Goal: Transaction & Acquisition: Purchase product/service

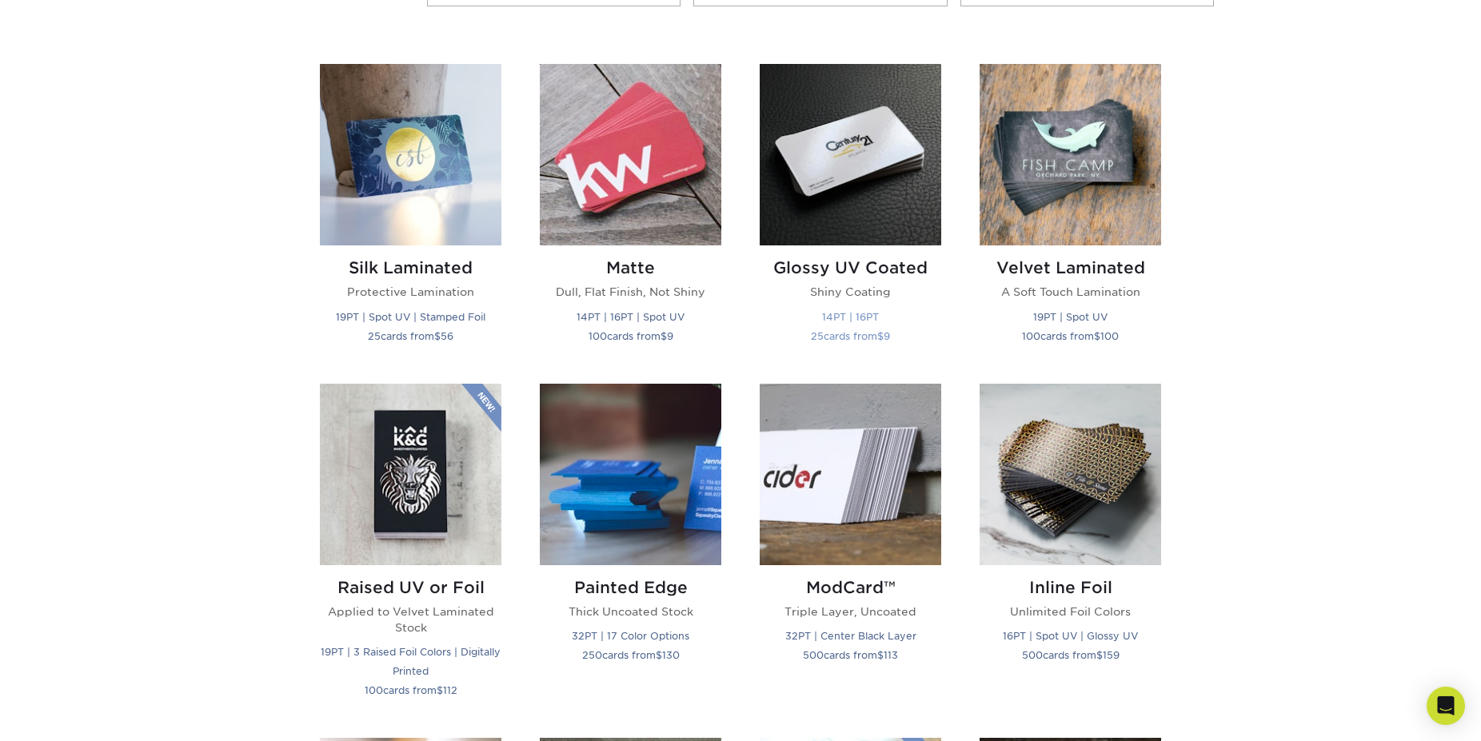
scroll to position [673, 0]
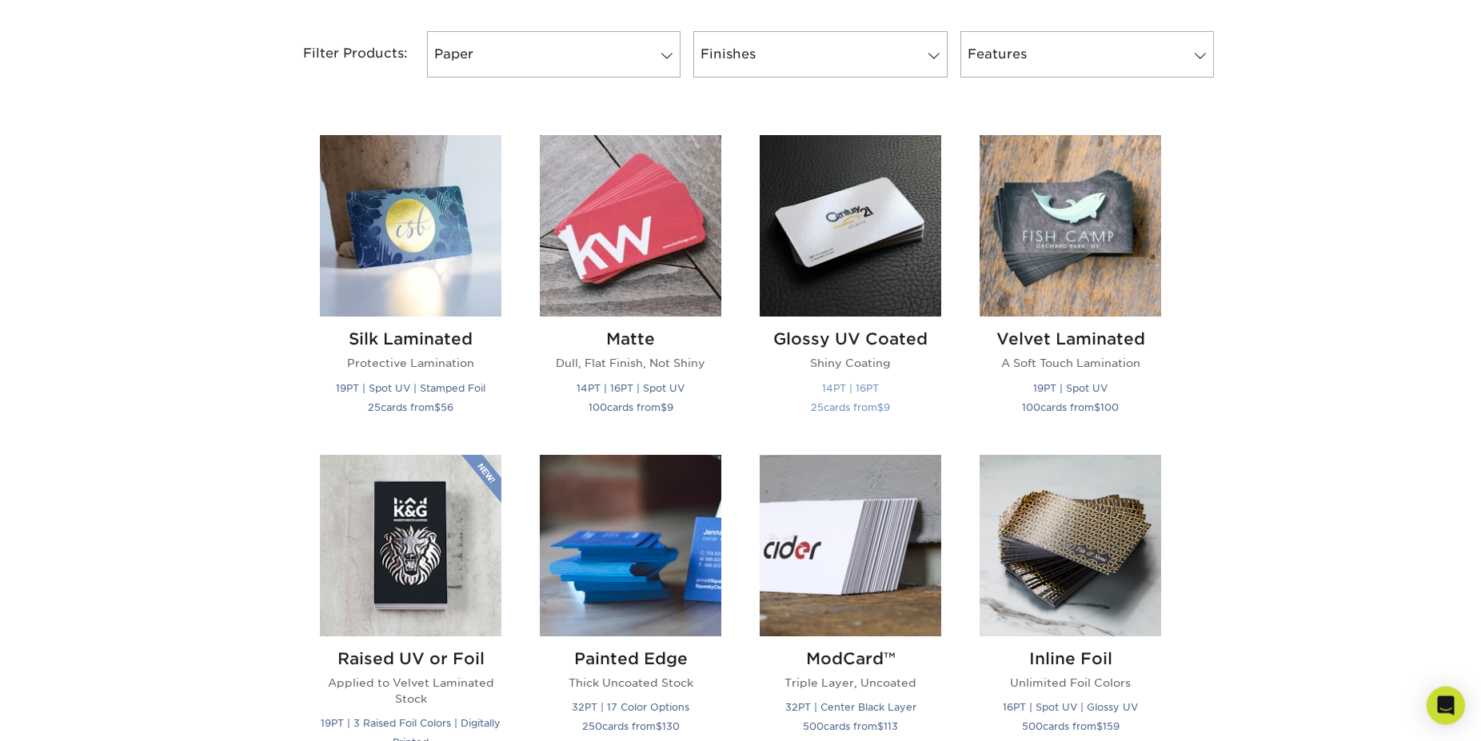
click at [826, 273] on img at bounding box center [851, 226] width 182 height 182
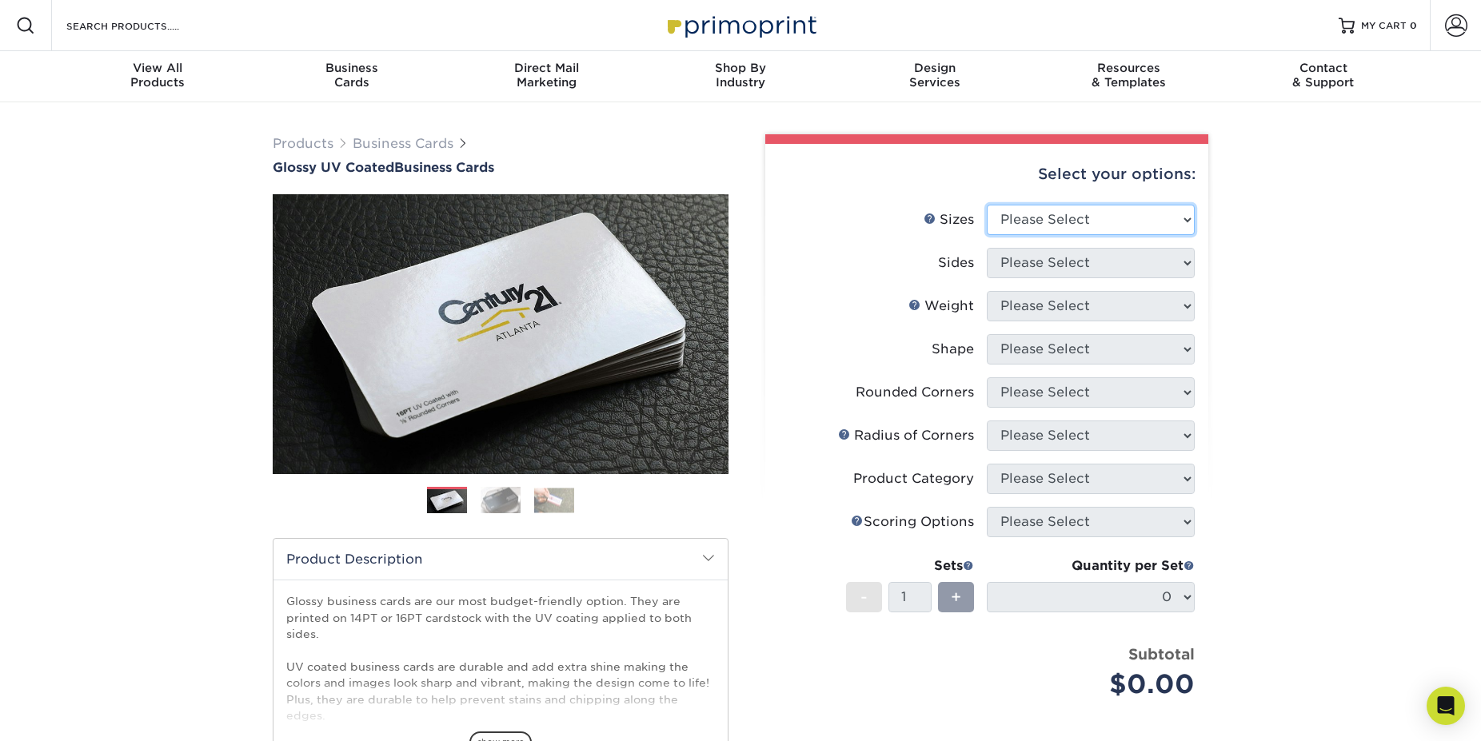
select select "2.00x3.50"
click option "2" x 3.5" - Standard" at bounding box center [0, 0] width 0 height 0
click at [987, 248] on select "Please Select Print Both Sides Print Front Only" at bounding box center [1091, 263] width 208 height 30
select select "13abbda7-1d64-4f25-8bb2-c179b224825d"
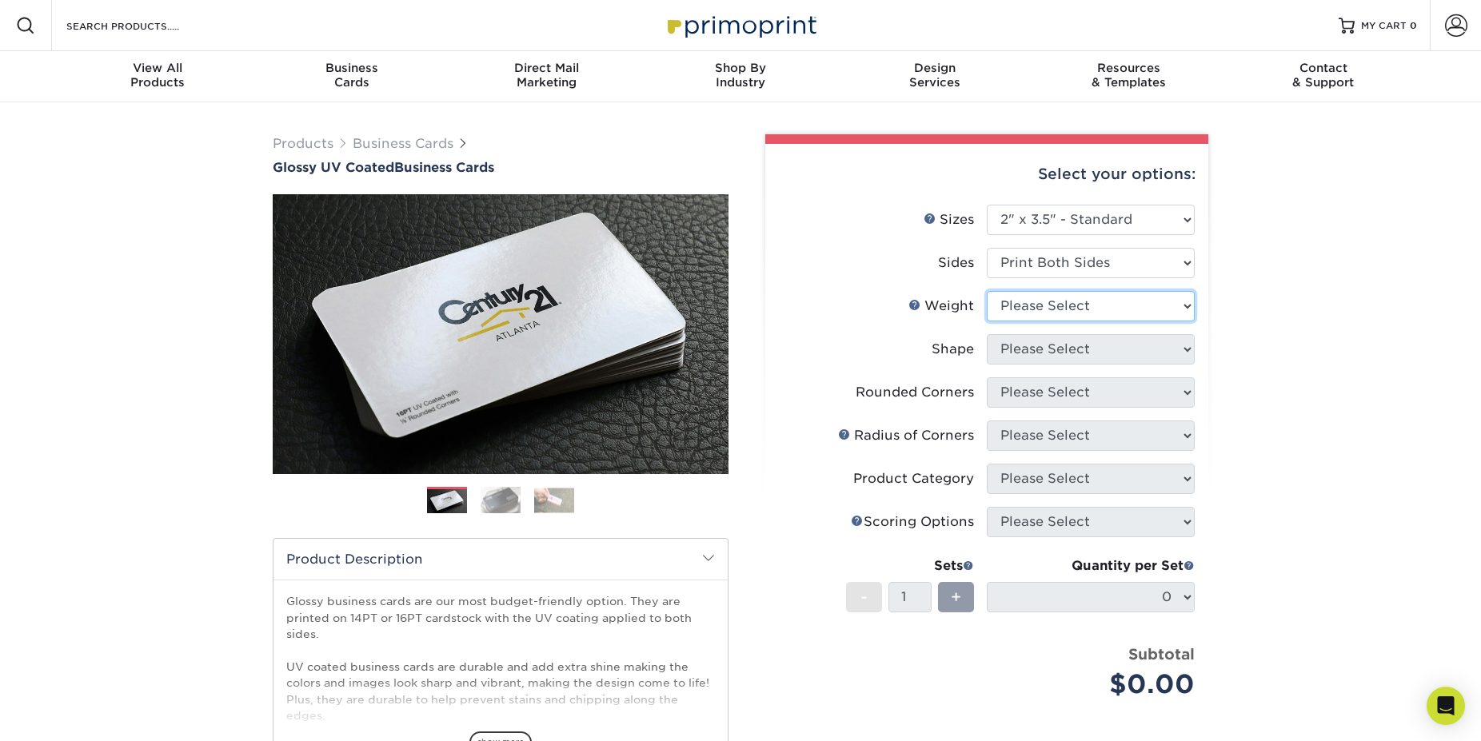
click at [987, 291] on select "Please Select 16PT 14PT" at bounding box center [1091, 306] width 208 height 30
select select "16PT"
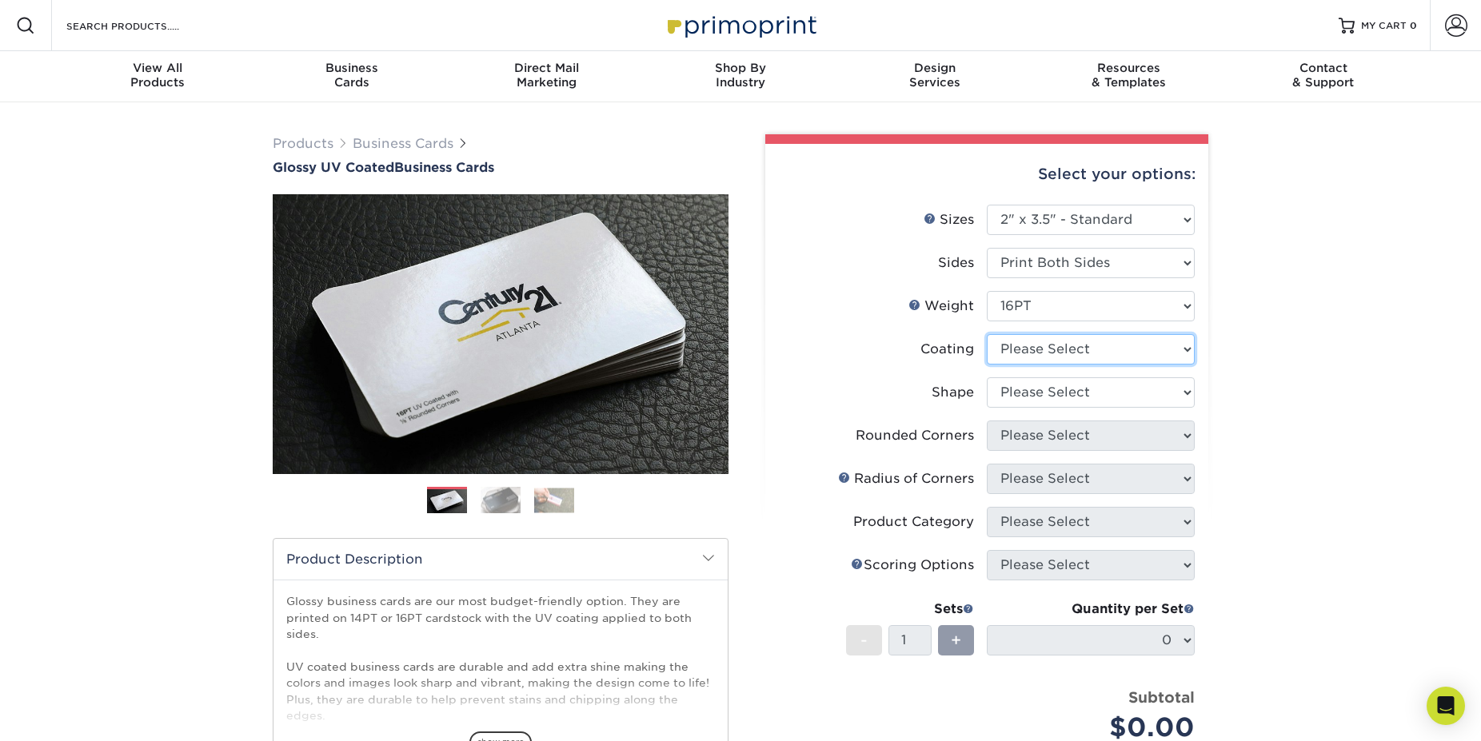
select select "ae367451-b2b8-45df-a344-0f05b6a12993"
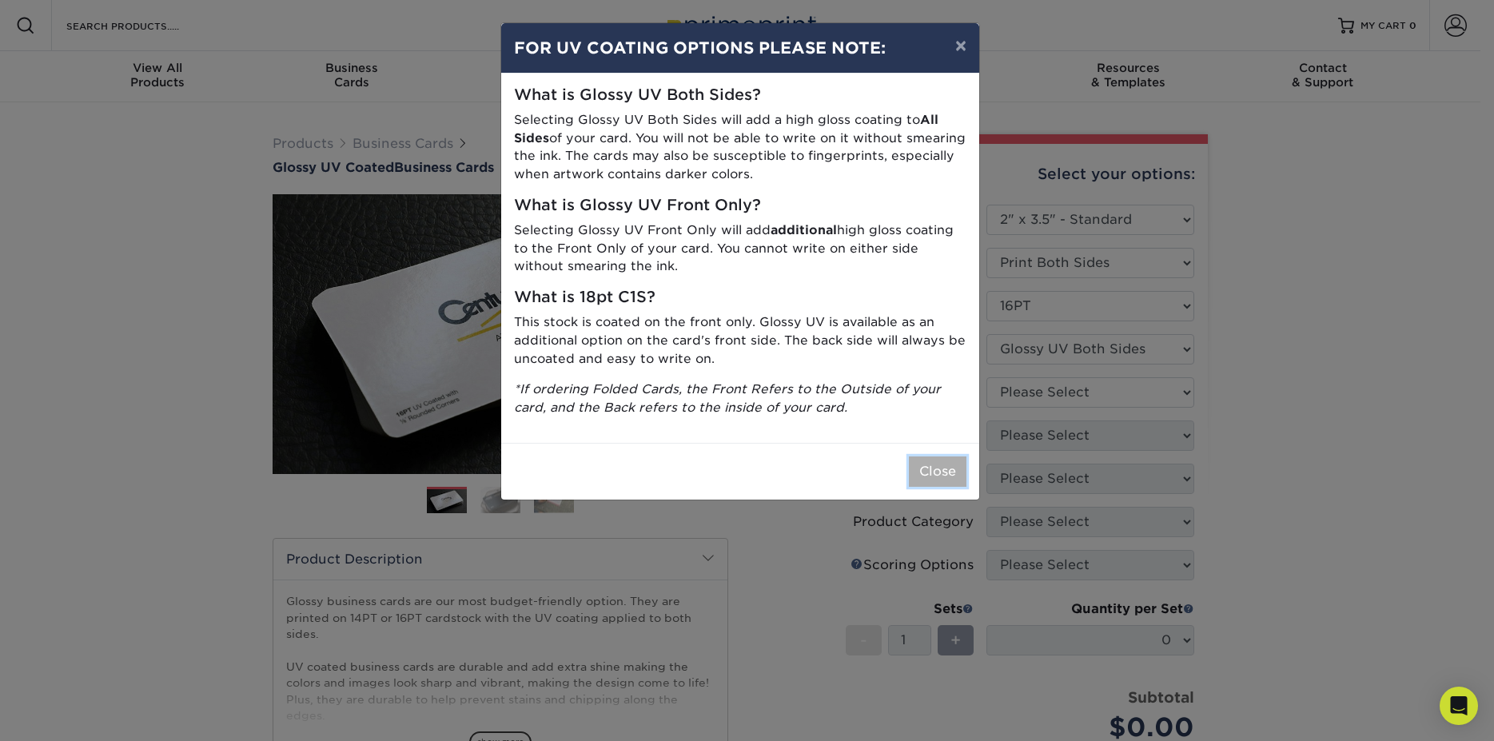
click at [942, 477] on button "Close" at bounding box center [938, 472] width 58 height 30
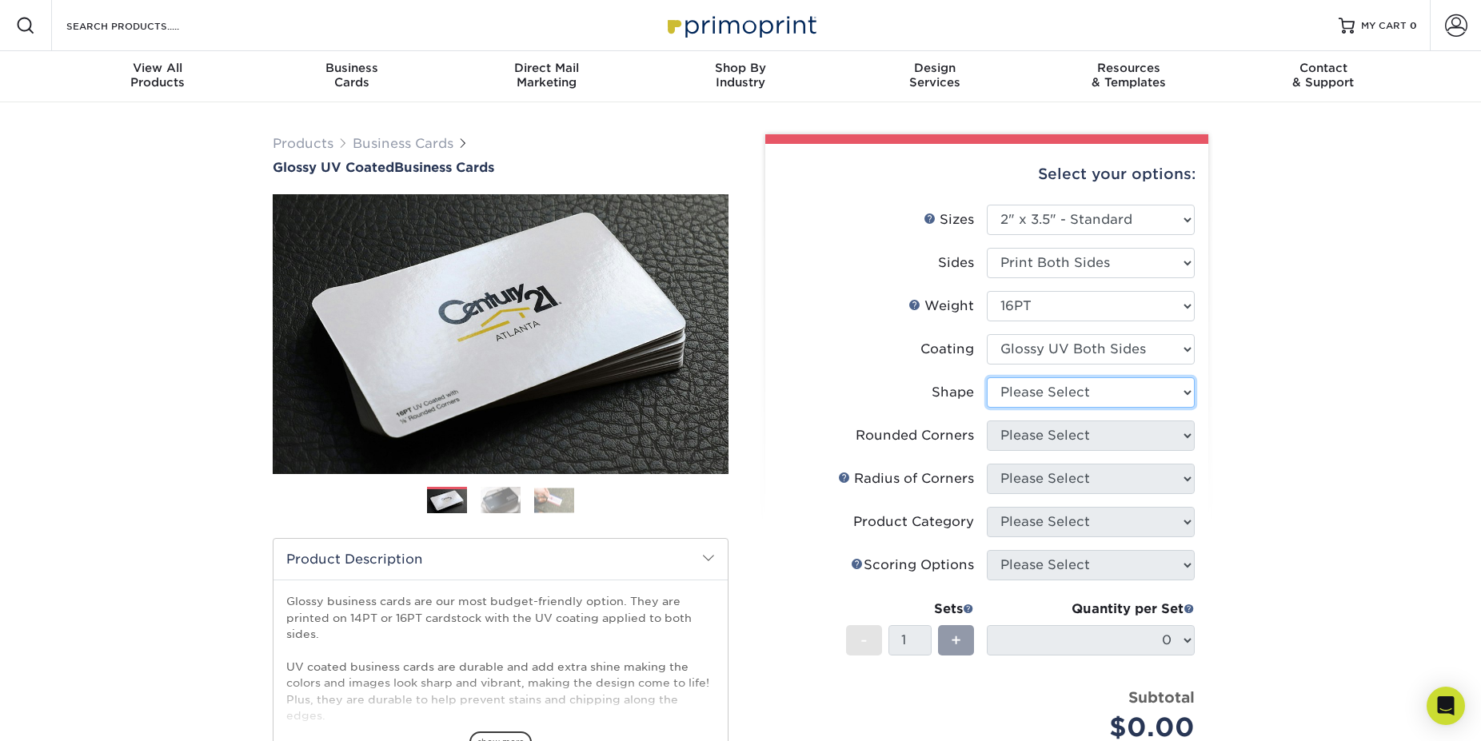
click at [987, 377] on select "Please Select Standard Oval" at bounding box center [1091, 392] width 208 height 30
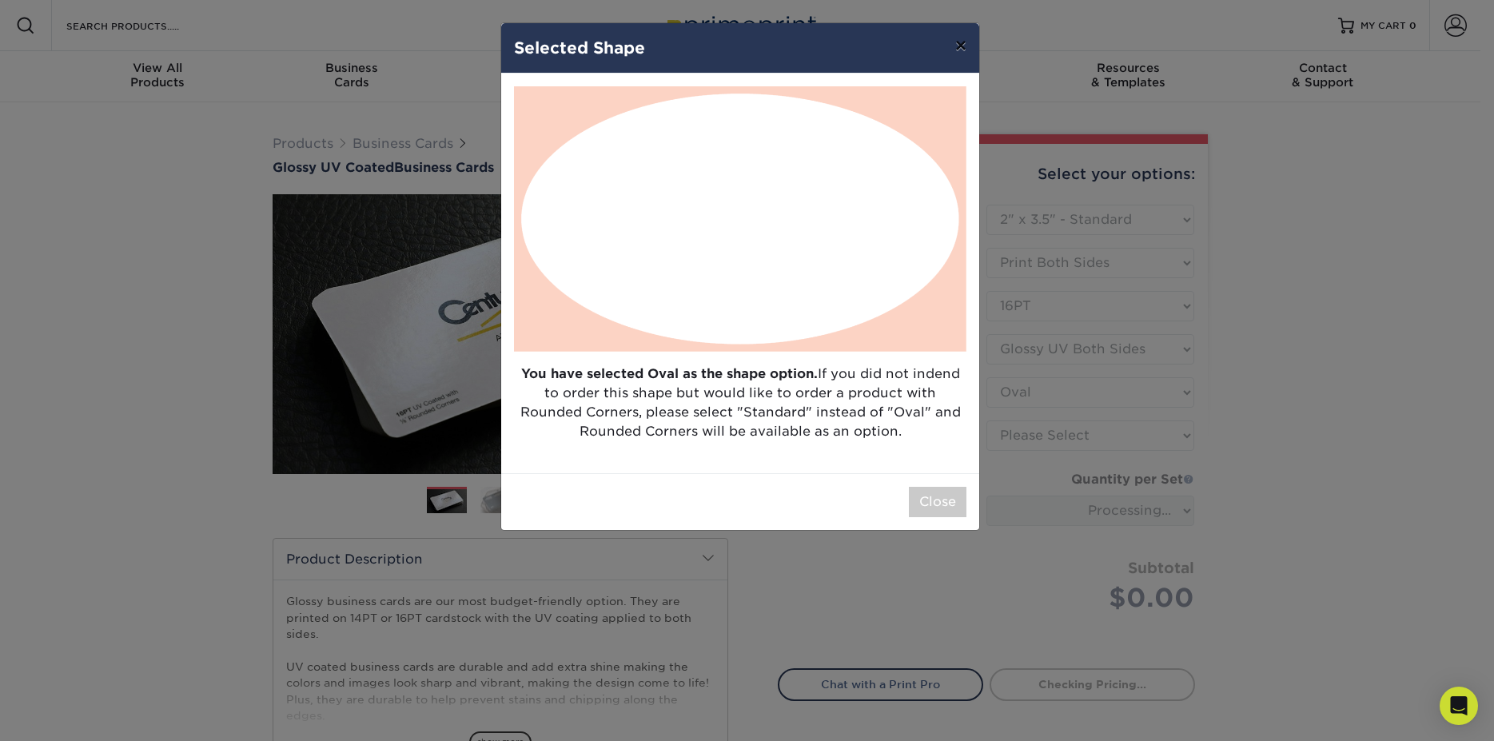
click at [964, 37] on button "×" at bounding box center [961, 45] width 37 height 45
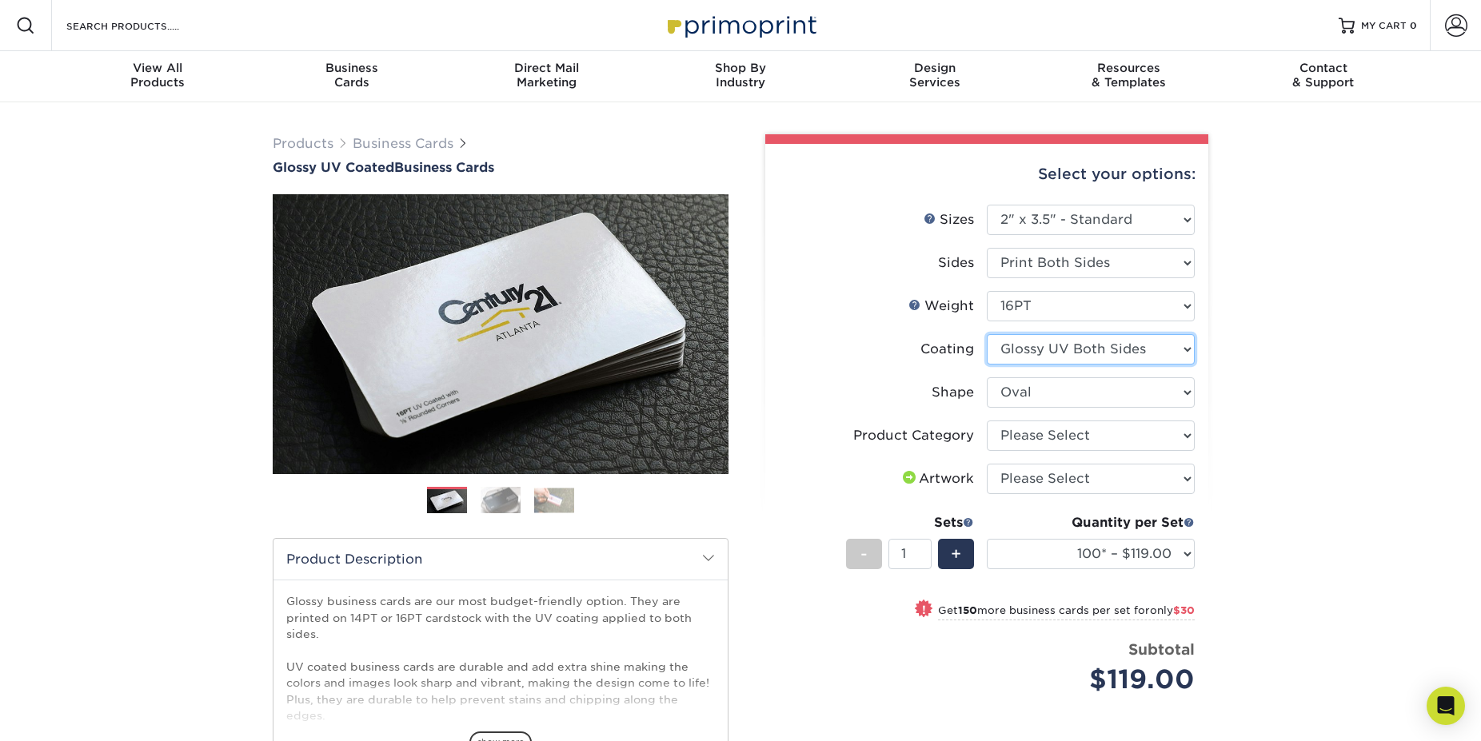
click at [987, 334] on select at bounding box center [1091, 349] width 208 height 30
click at [1286, 340] on div "Products Business Cards Glossy UV Coated Business Cards Previous Next" at bounding box center [740, 535] width 1481 height 866
select select "standard"
select select
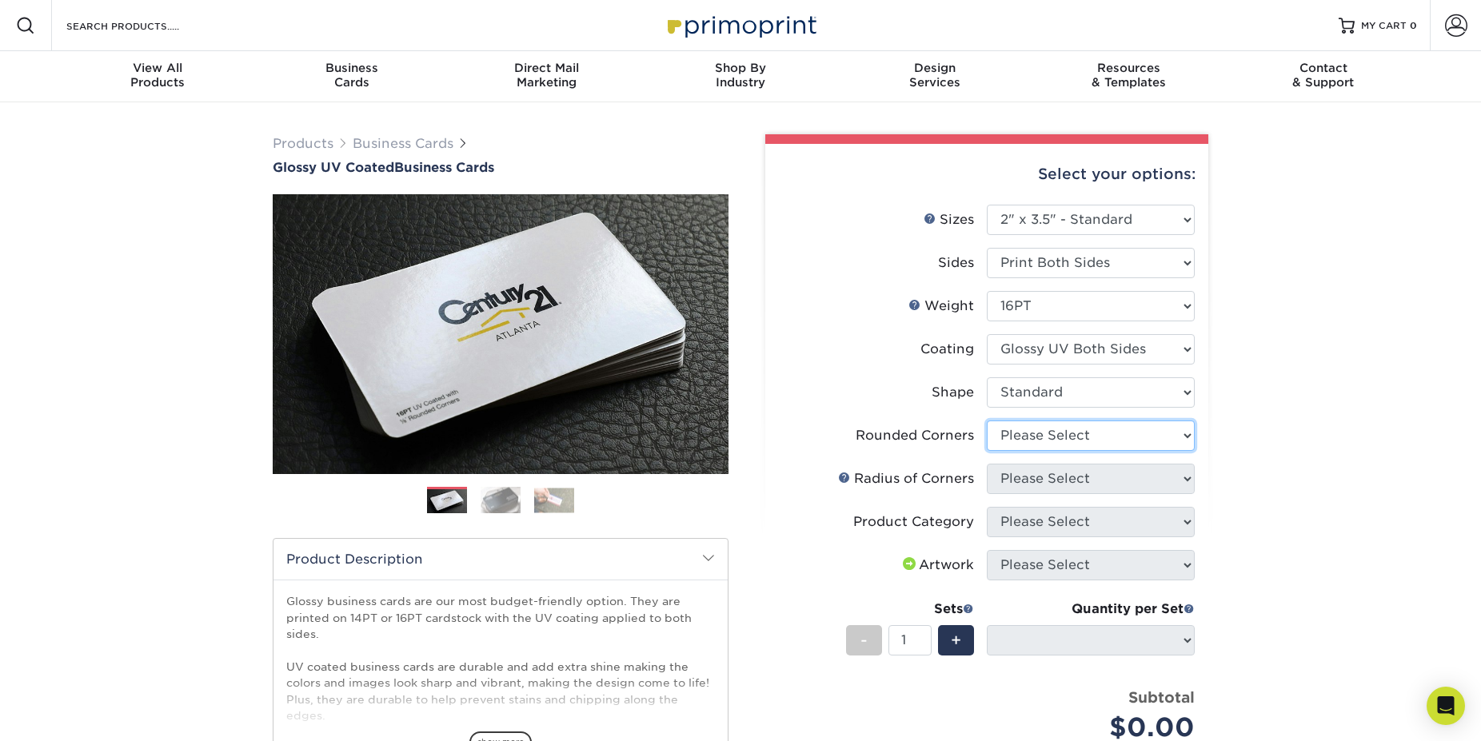
select select "7672df9e-0e0a-464d-8e1f-920c575e4da3"
click option "Yes - Round 4 Corners" at bounding box center [0, 0] width 0 height 0
select select "-1"
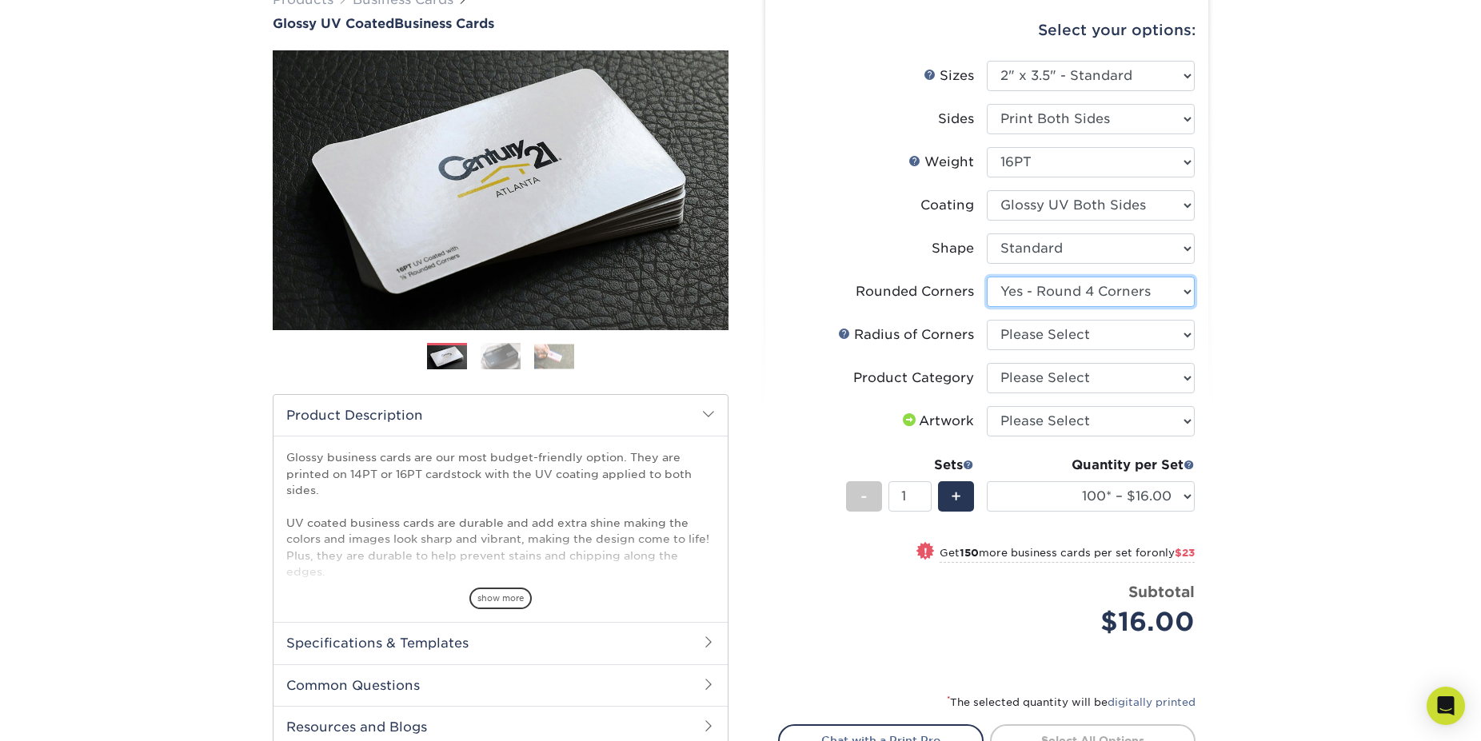
scroll to position [148, 0]
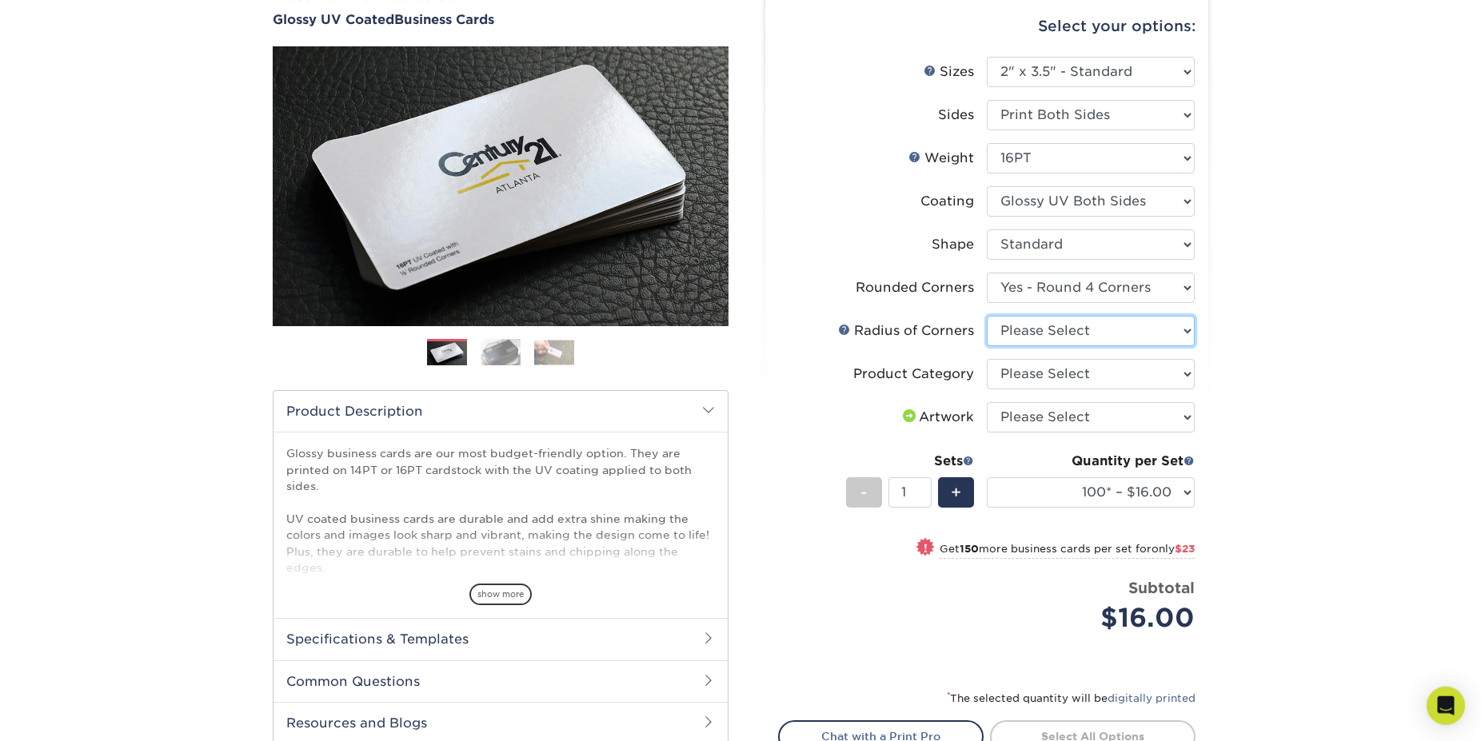
click at [987, 316] on select "Please Select Rounded 1/8" Rounded 1/4"" at bounding box center [1091, 331] width 208 height 30
select select "589680c7-ee9a-431b-9d12-d7aeb1386a97"
click option "Rounded 1/8"" at bounding box center [0, 0] width 0 height 0
click at [987, 359] on select "Please Select Business Cards" at bounding box center [1091, 374] width 208 height 30
select select "3b5148f1-0588-4f88-a218-97bcfdce65c1"
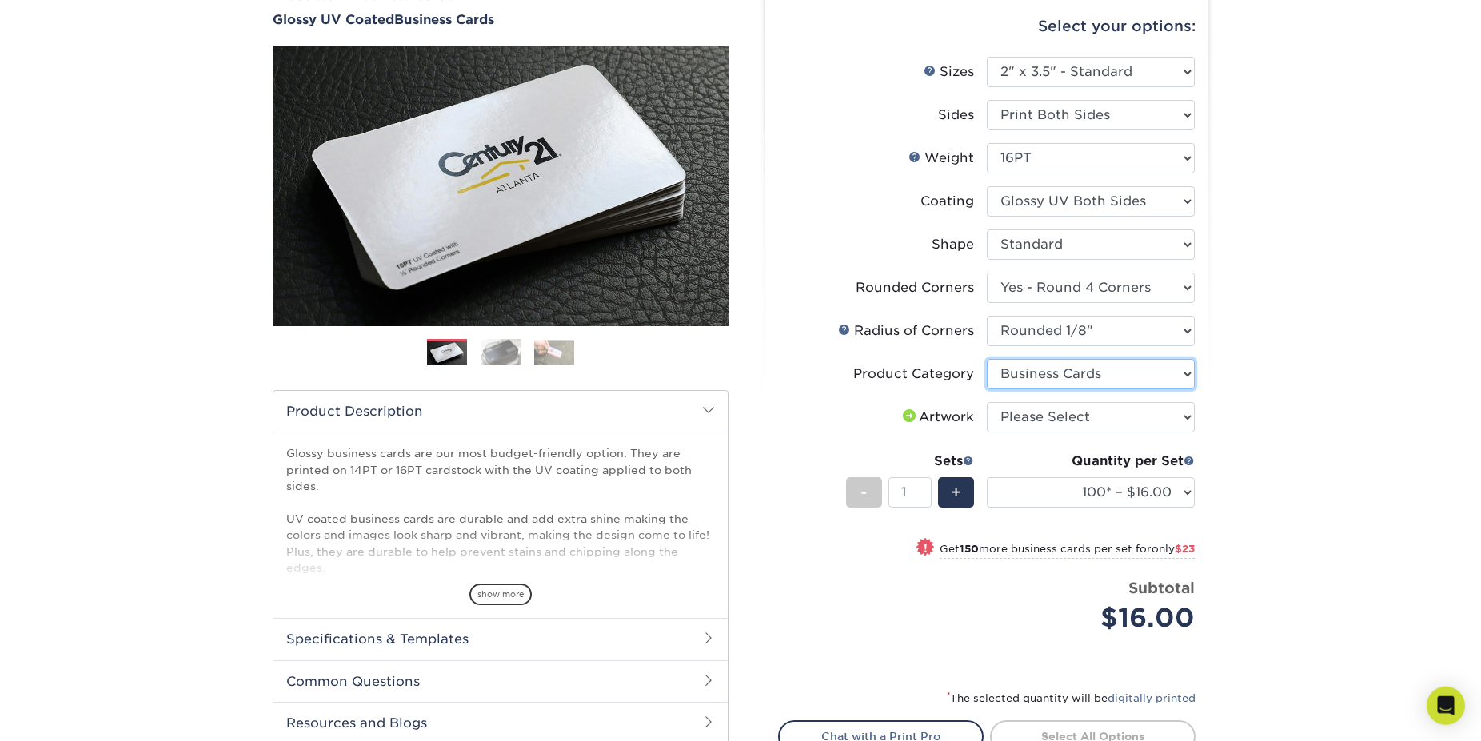
click option "Business Cards" at bounding box center [0, 0] width 0 height 0
click at [987, 402] on select "Please Select I will upload files I need a design - $100" at bounding box center [1091, 417] width 208 height 30
select select "upload"
click option "I will upload files" at bounding box center [0, 0] width 0 height 0
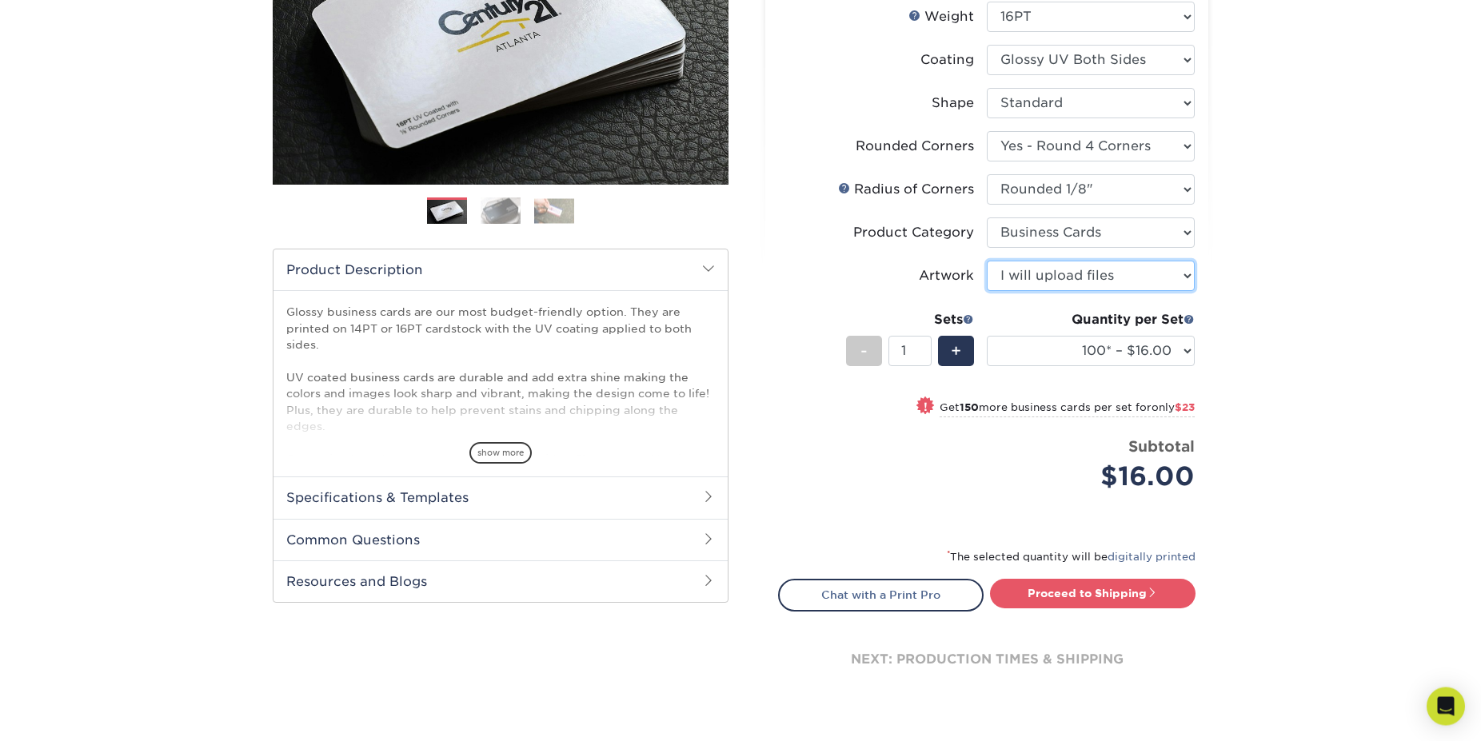
scroll to position [290, 0]
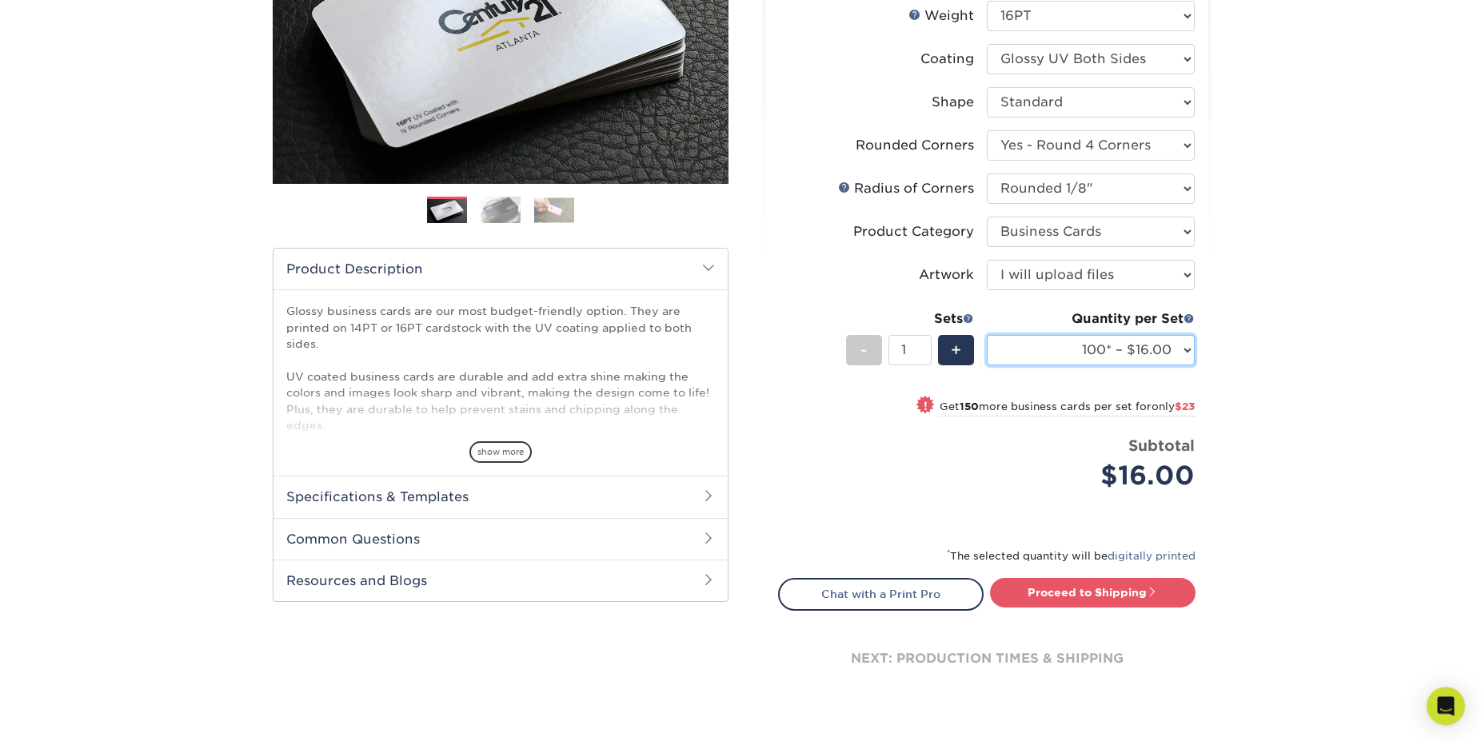
click at [987, 335] on select "100* – $16.00 250* – $39.00 500 – $77.00 1000 – $94.00 2500 – $173.00 5000 – $2…" at bounding box center [1091, 350] width 208 height 30
select select "5000 – $257.00"
click option "5000 – $257.00" at bounding box center [0, 0] width 0 height 0
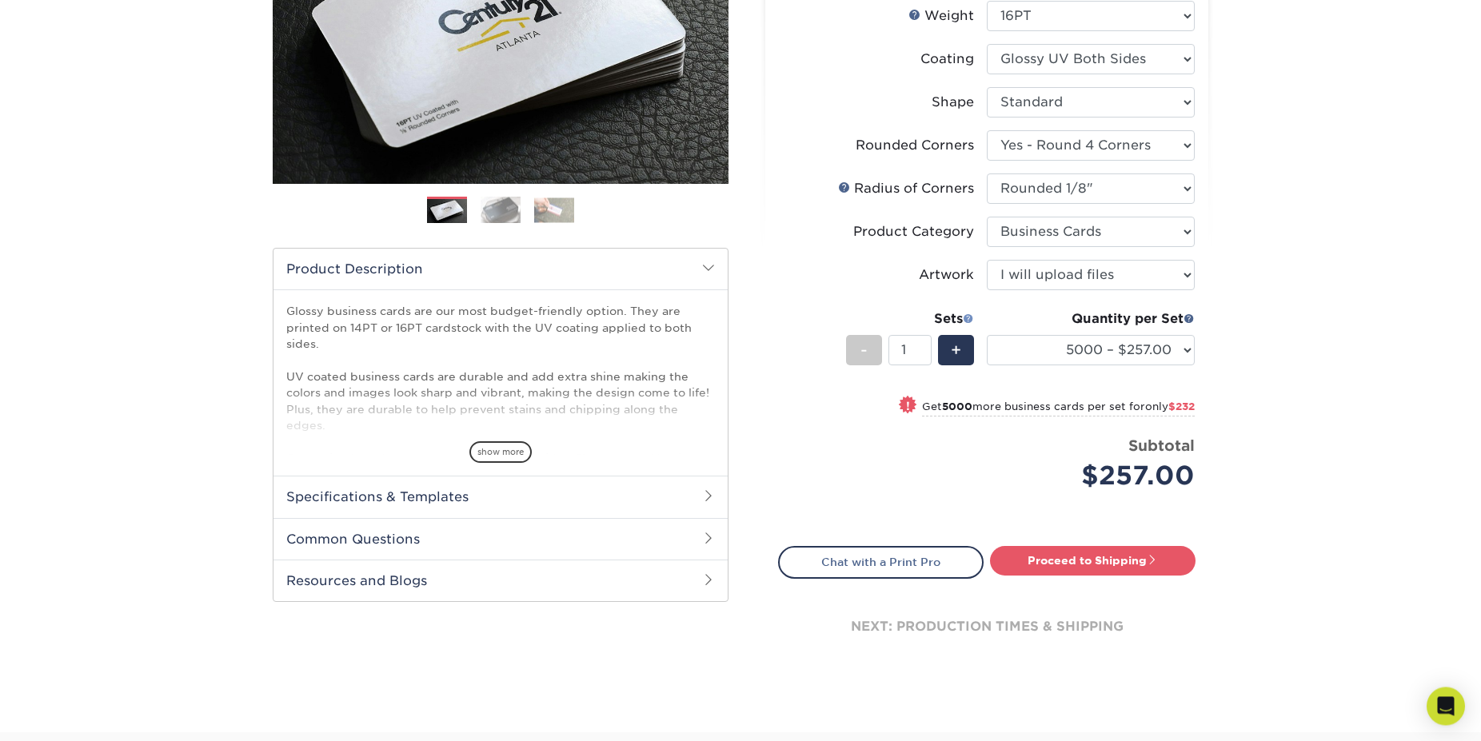
click at [967, 321] on span at bounding box center [968, 318] width 11 height 11
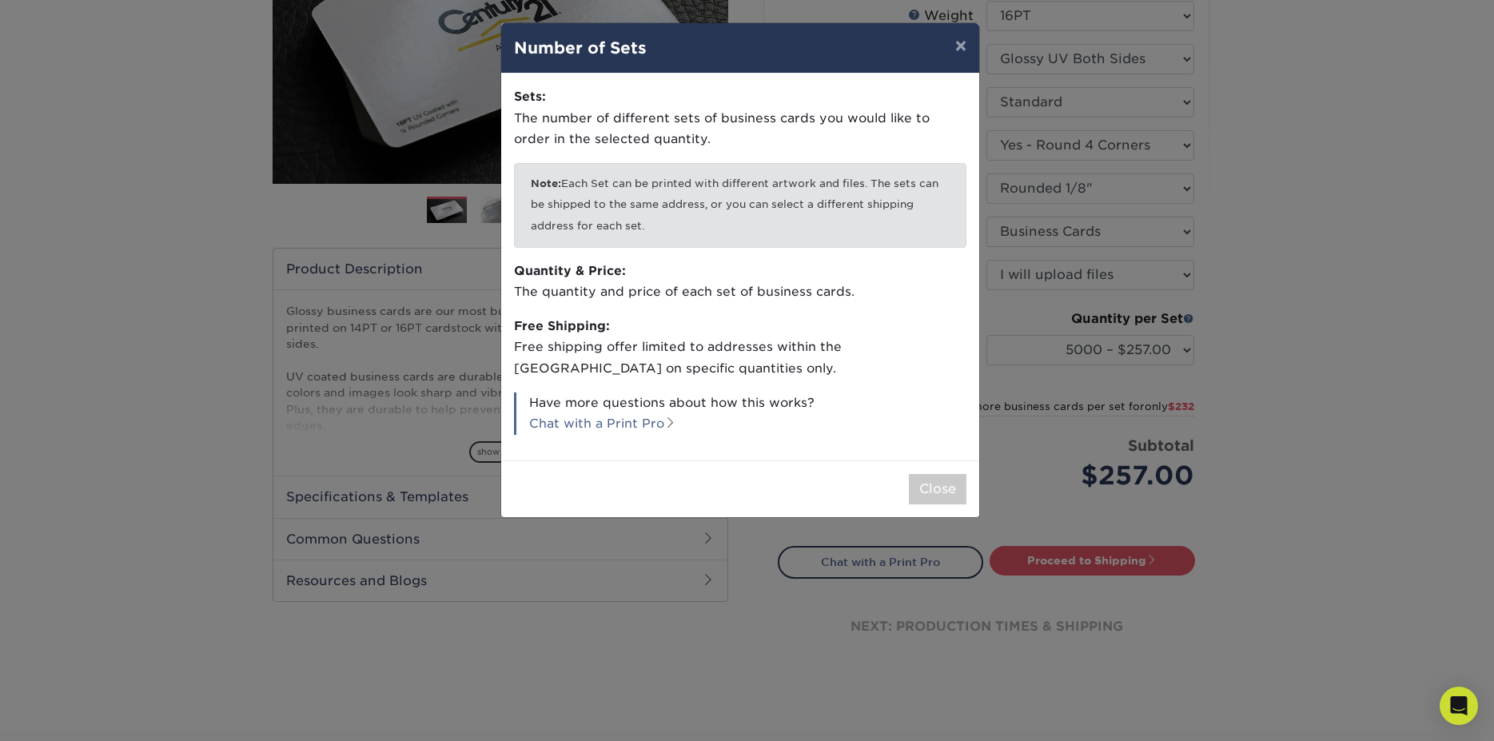
click at [1278, 281] on div "× Number of Sets Sets: The number of different sets of business cards you would…" at bounding box center [747, 370] width 1494 height 741
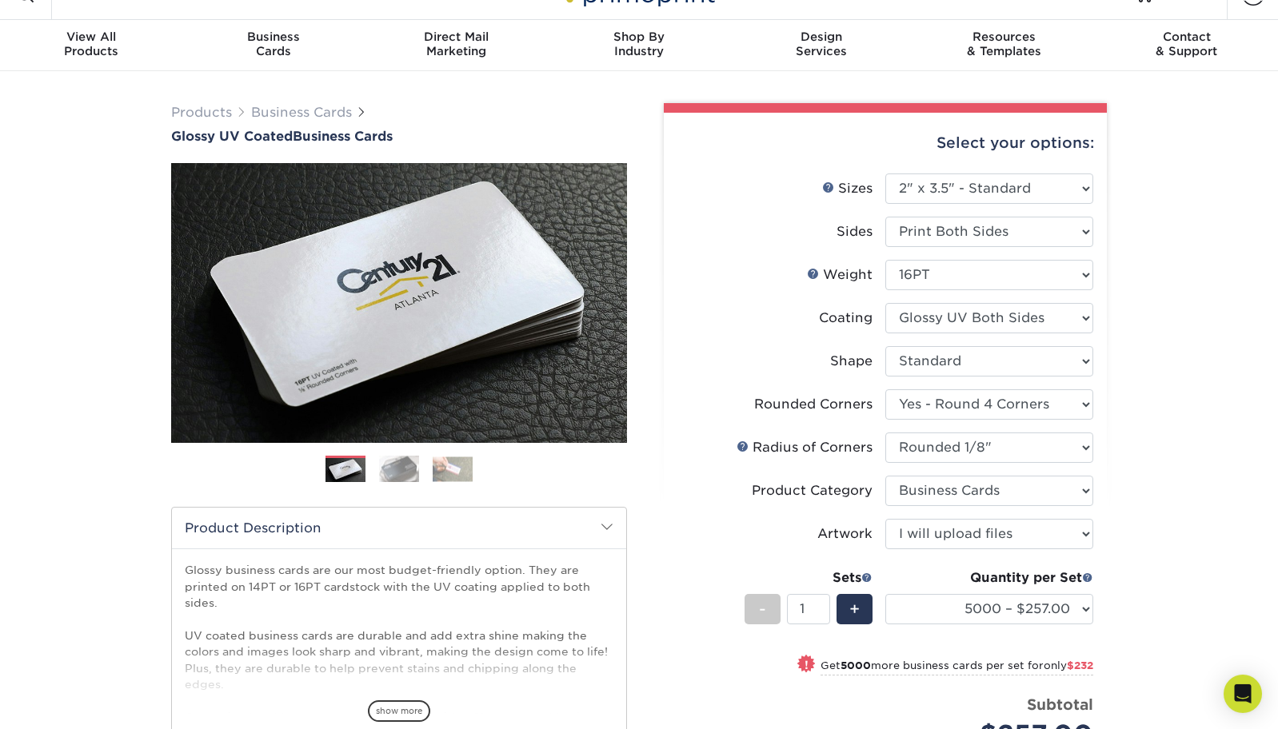
scroll to position [0, 0]
